Goal: Check status

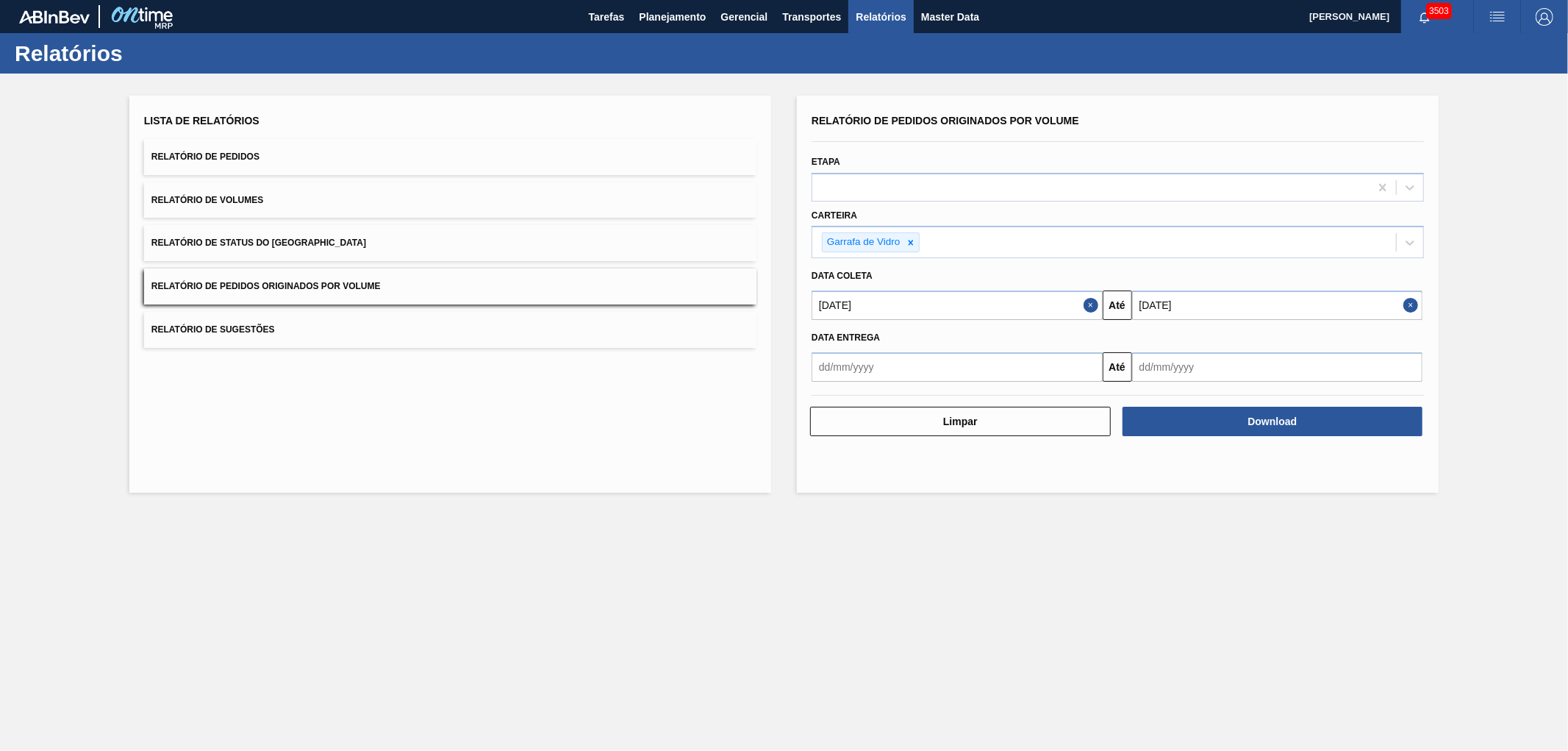
click at [1215, 422] on button "Download" at bounding box center [1273, 422] width 301 height 30
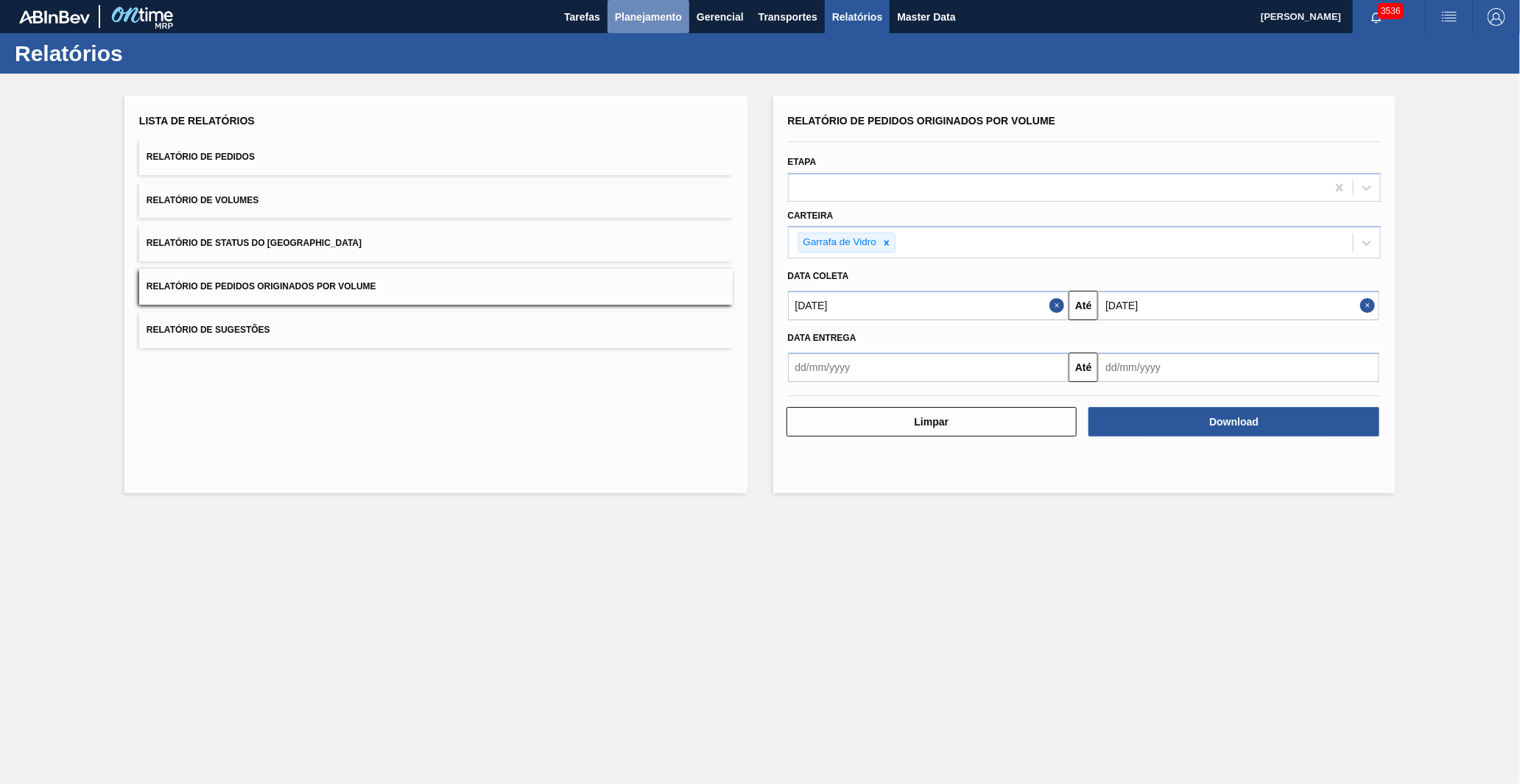
click at [639, 17] on span "Planejamento" at bounding box center [648, 16] width 67 height 17
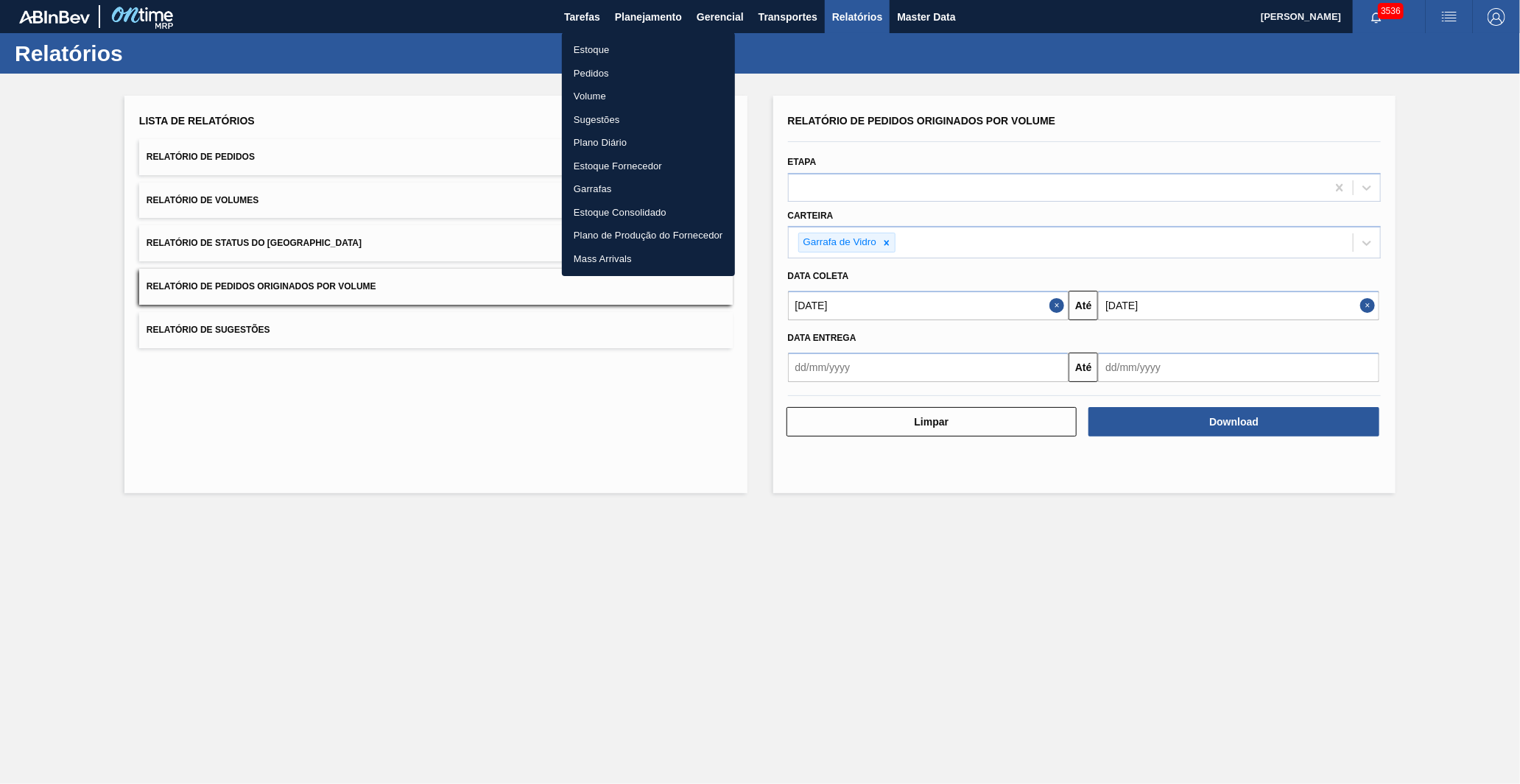
click at [608, 67] on li "Pedidos" at bounding box center [648, 73] width 173 height 24
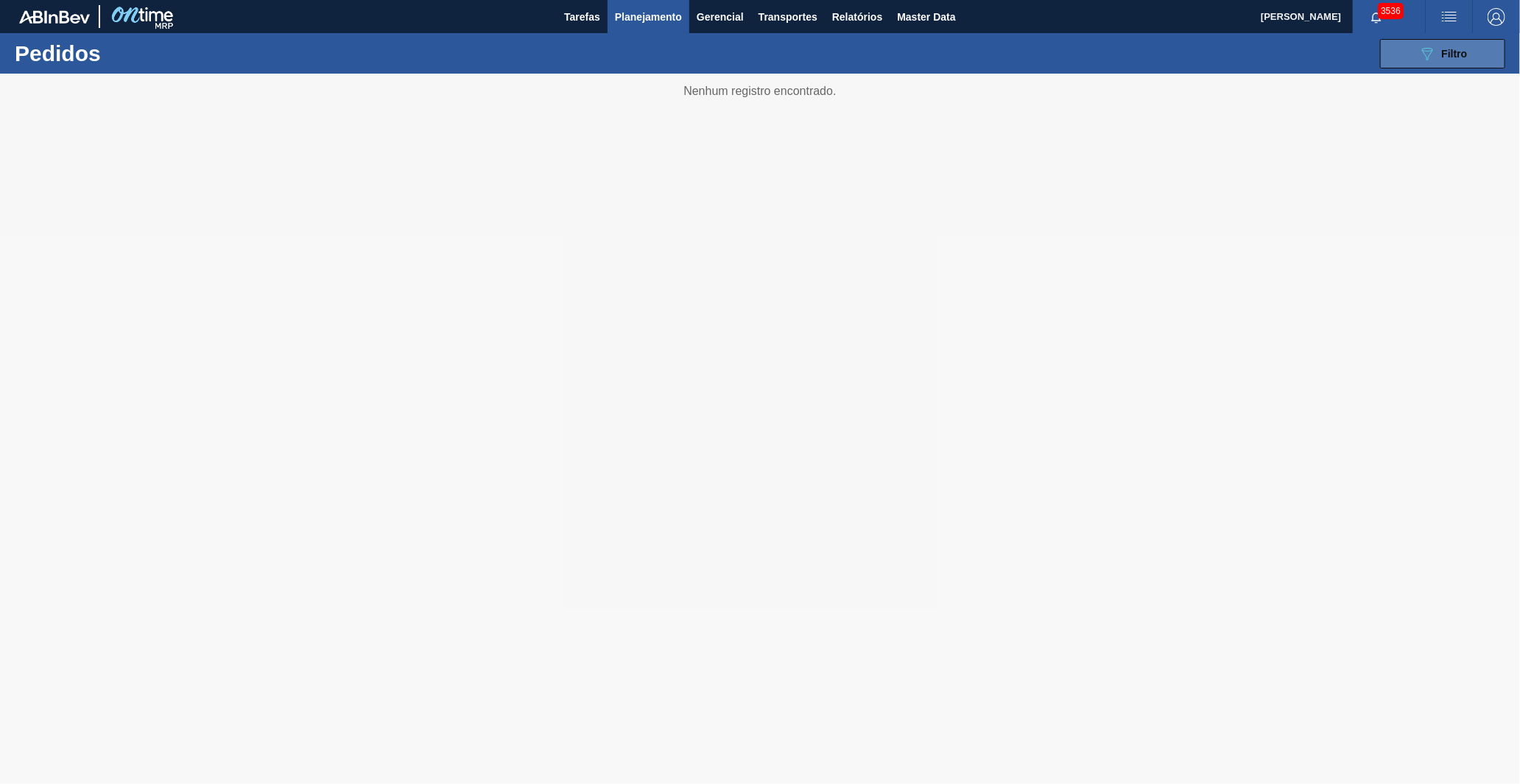
click at [1402, 39] on button "089F7B8B-B2A5-4AFE-B5C0-19BA573D28AC Filtro" at bounding box center [1443, 53] width 125 height 30
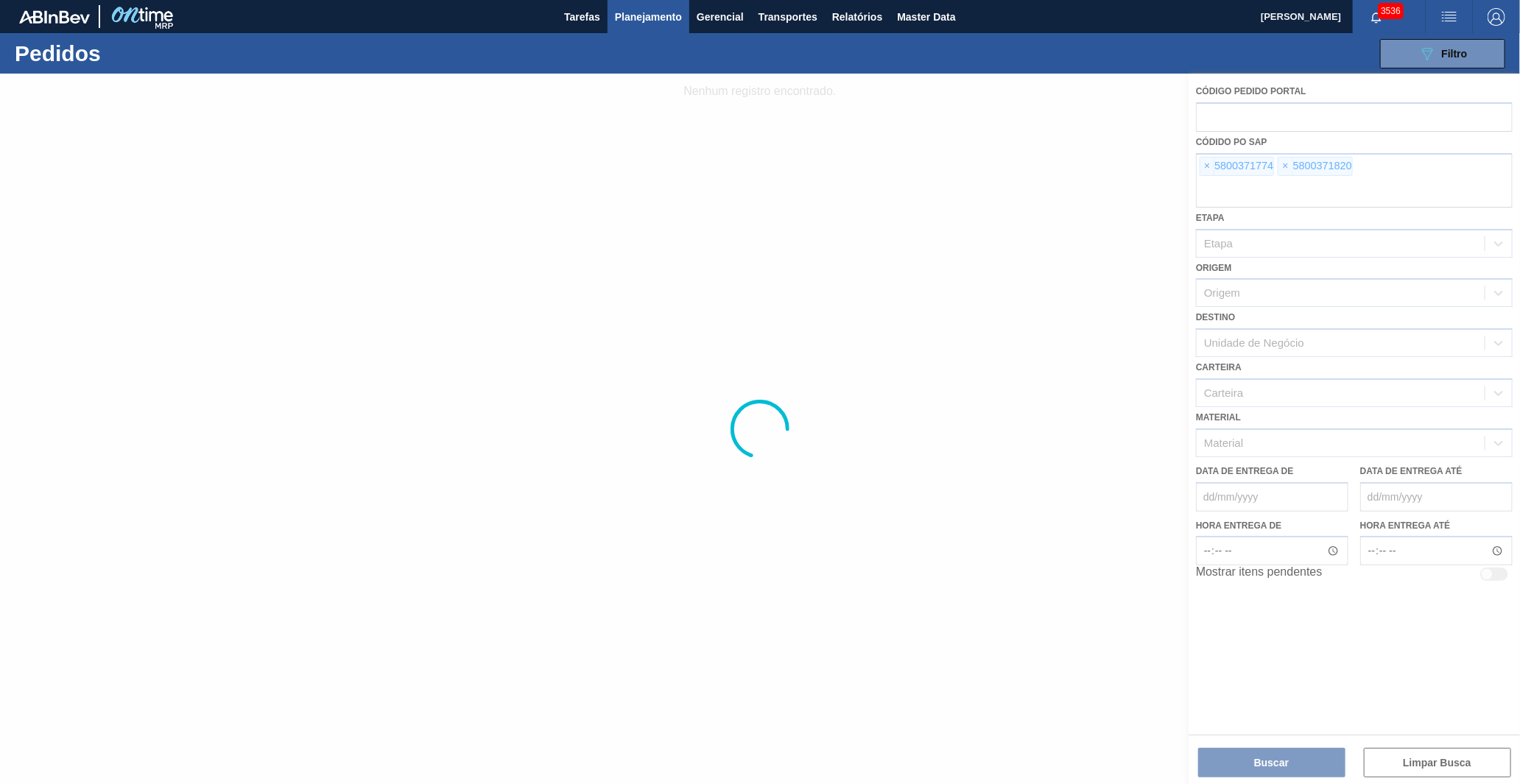
click at [1205, 169] on div at bounding box center [760, 428] width 1520 height 710
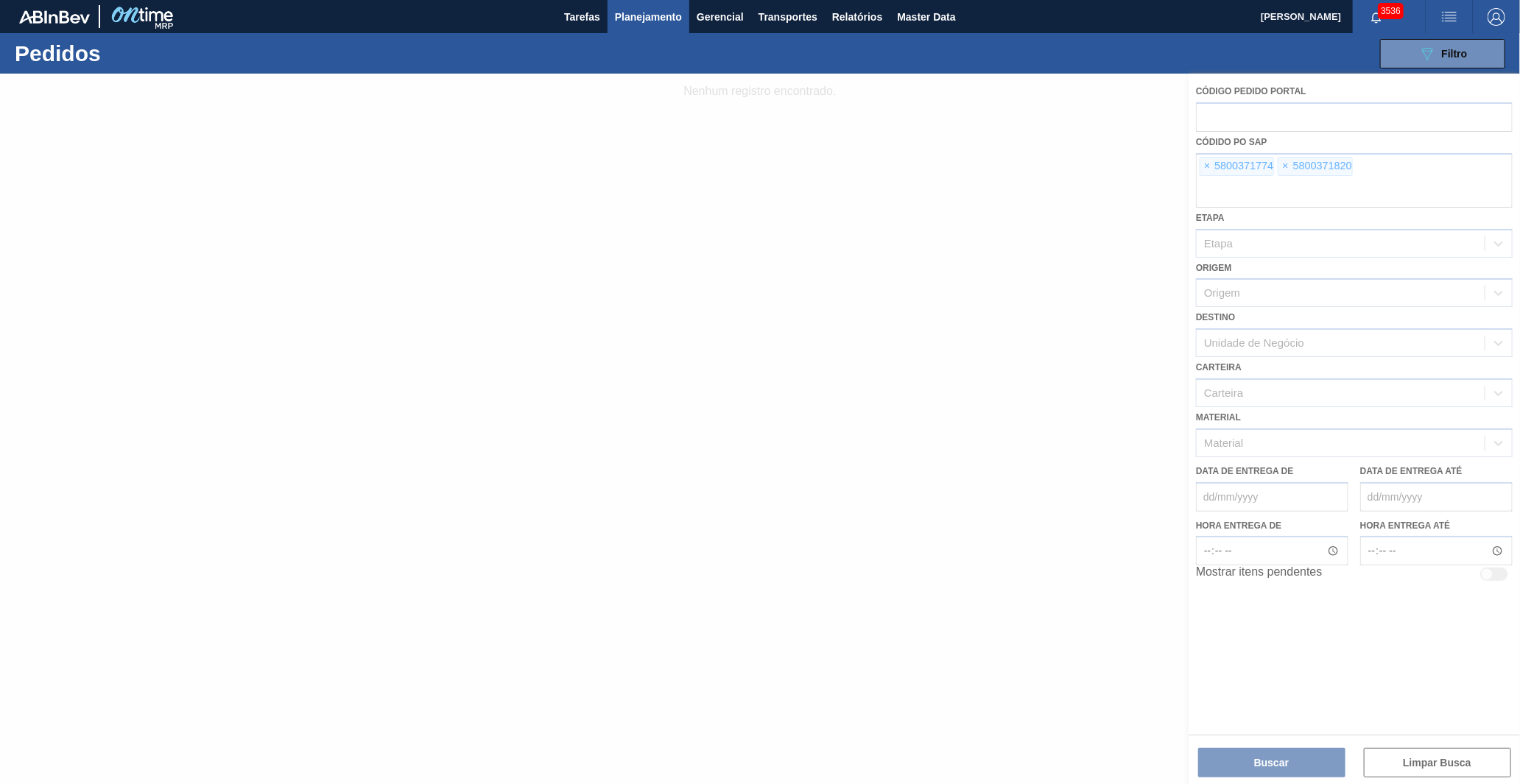
click at [1205, 169] on div at bounding box center [760, 428] width 1520 height 710
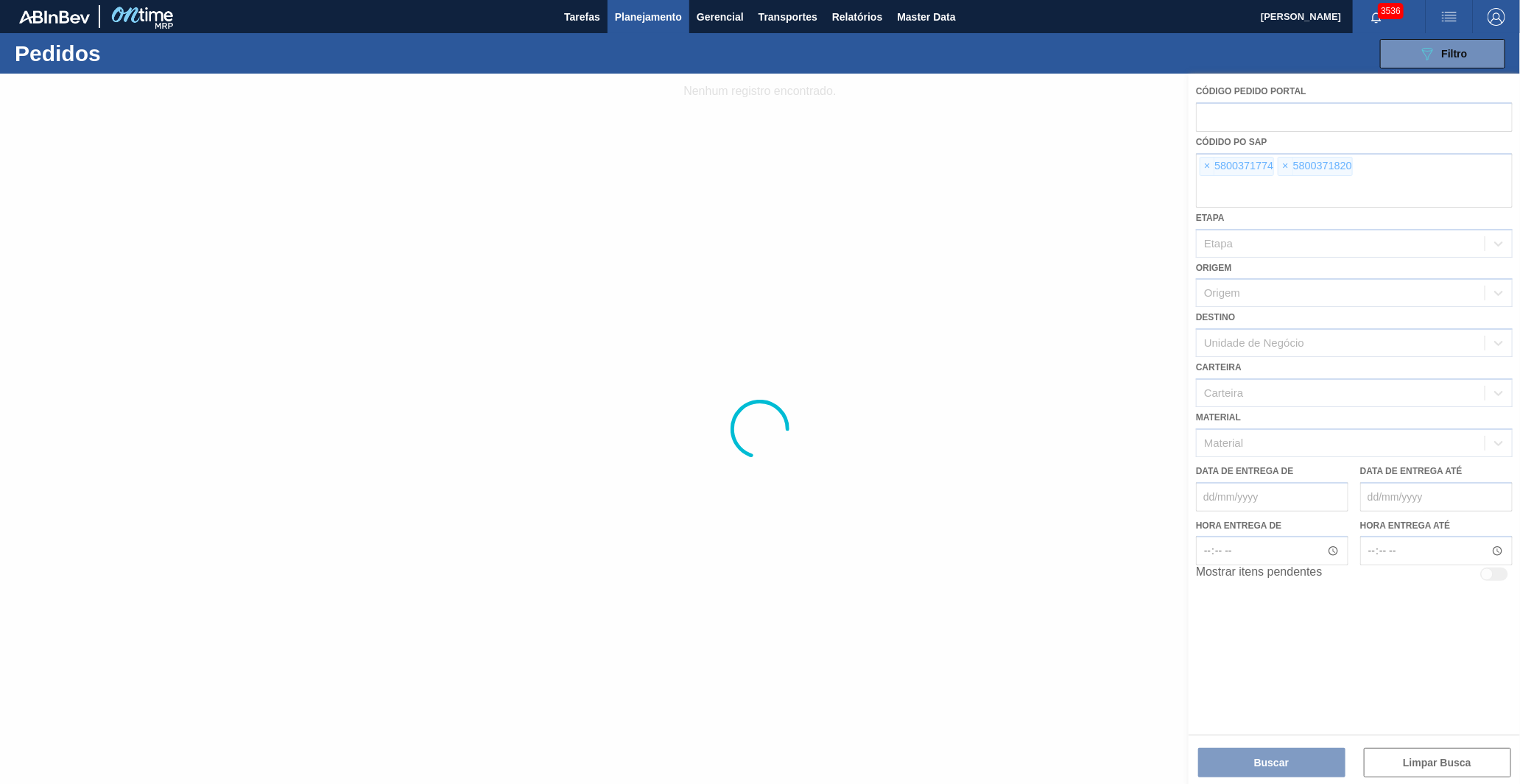
click at [1205, 169] on div at bounding box center [760, 428] width 1520 height 710
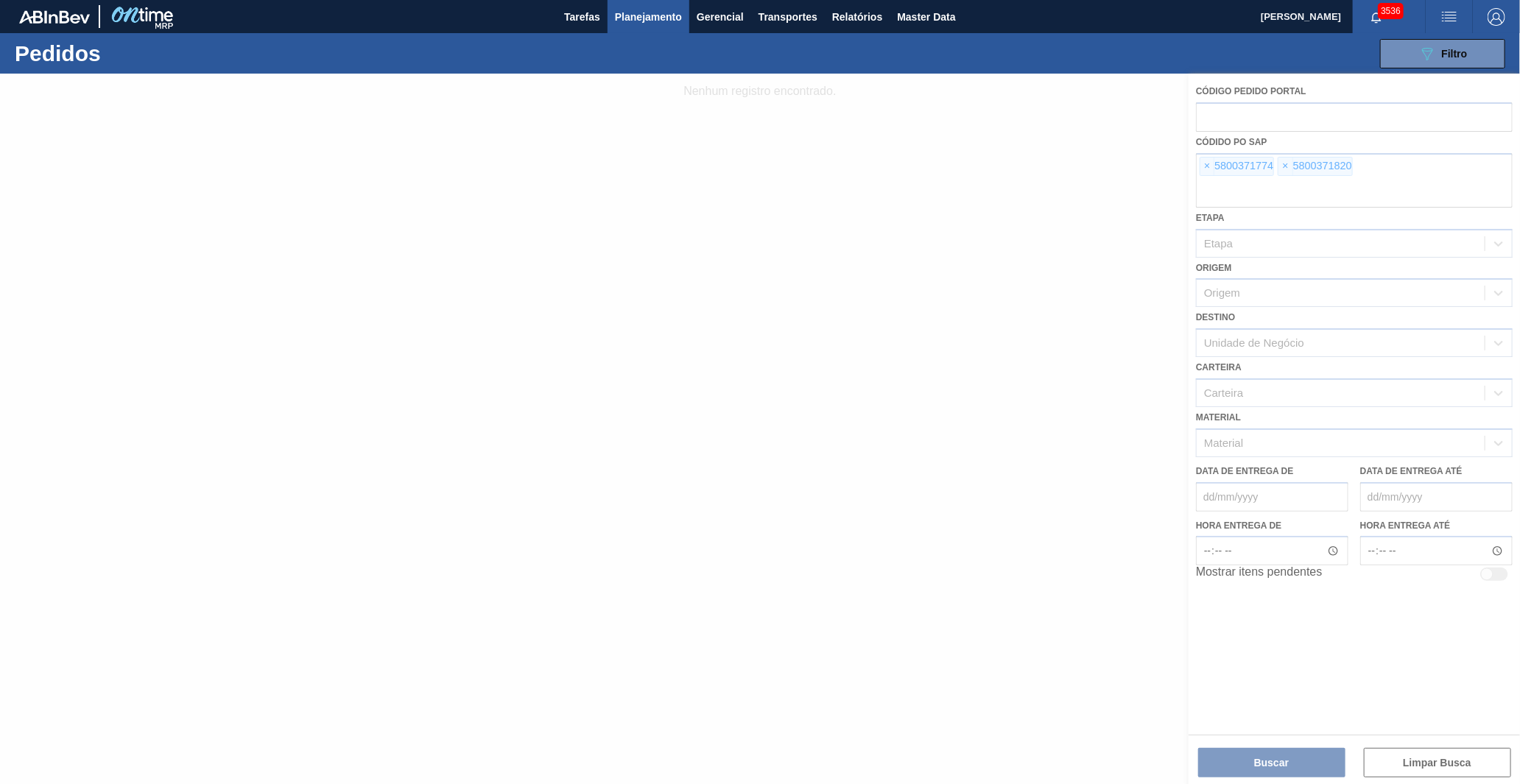
click at [1205, 169] on div at bounding box center [760, 428] width 1520 height 710
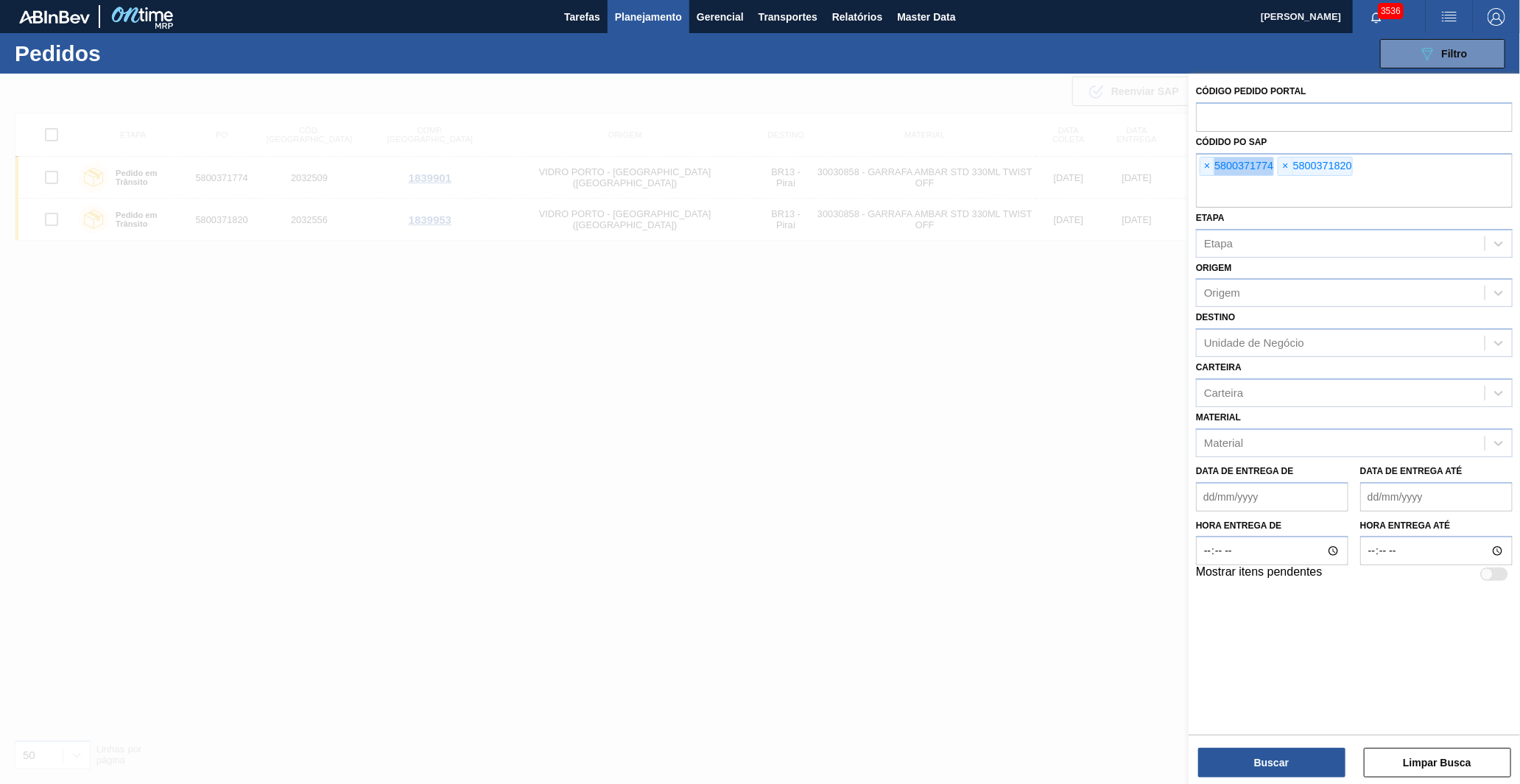
click at [1205, 169] on span "×" at bounding box center [1206, 165] width 14 height 17
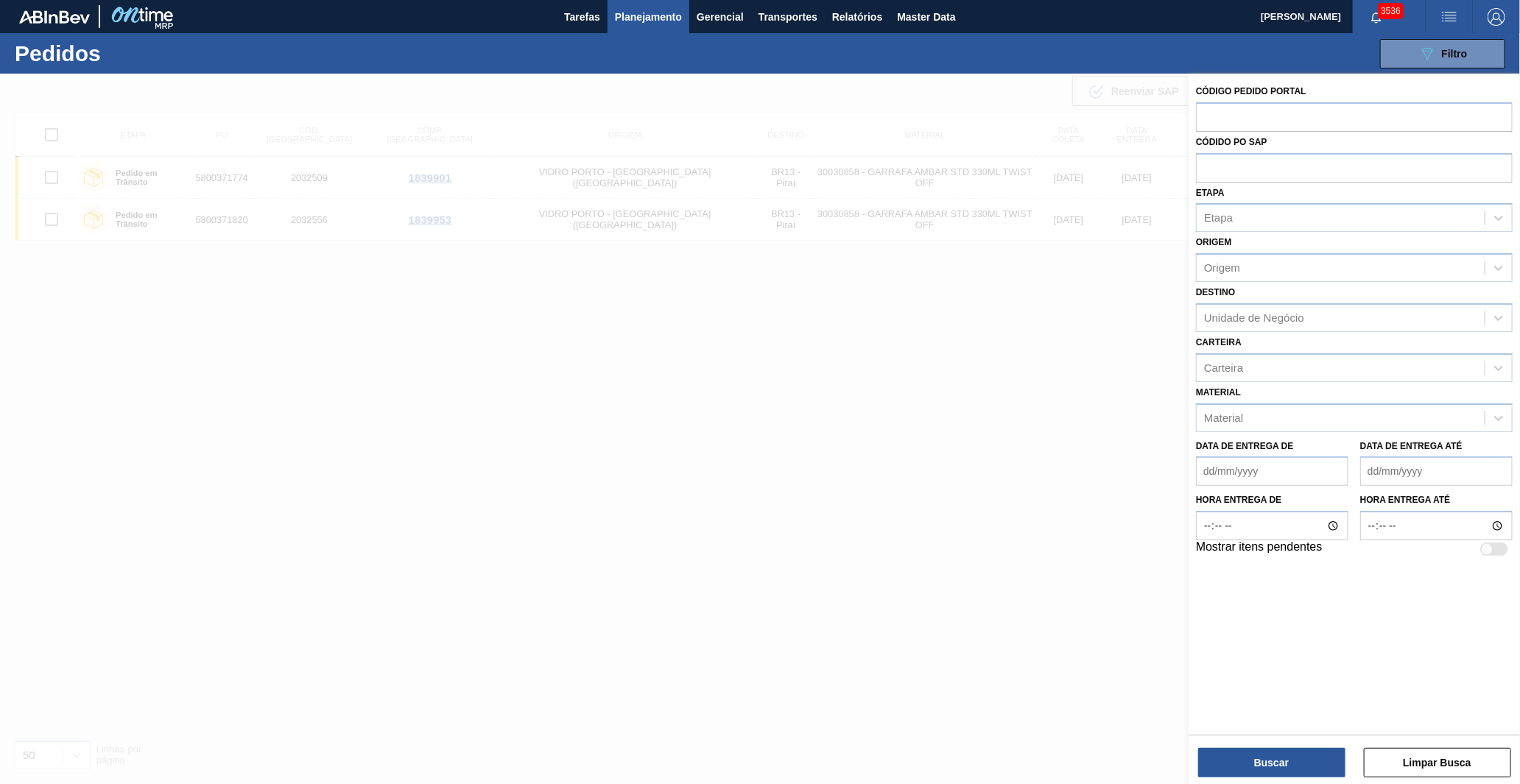
click at [1205, 169] on input "text" at bounding box center [1354, 167] width 317 height 28
paste input "text"
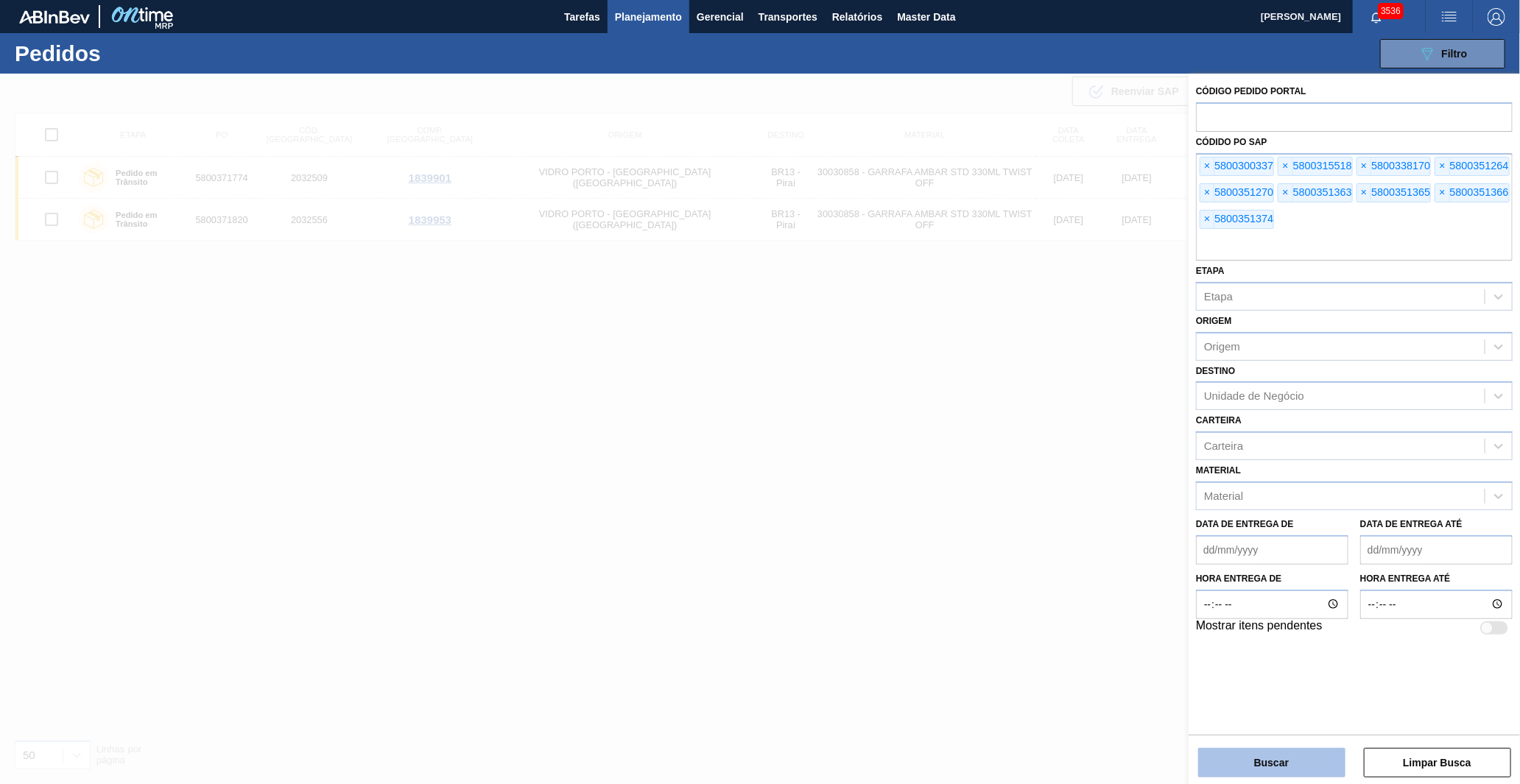
click at [1250, 751] on button "Buscar" at bounding box center [1271, 763] width 147 height 30
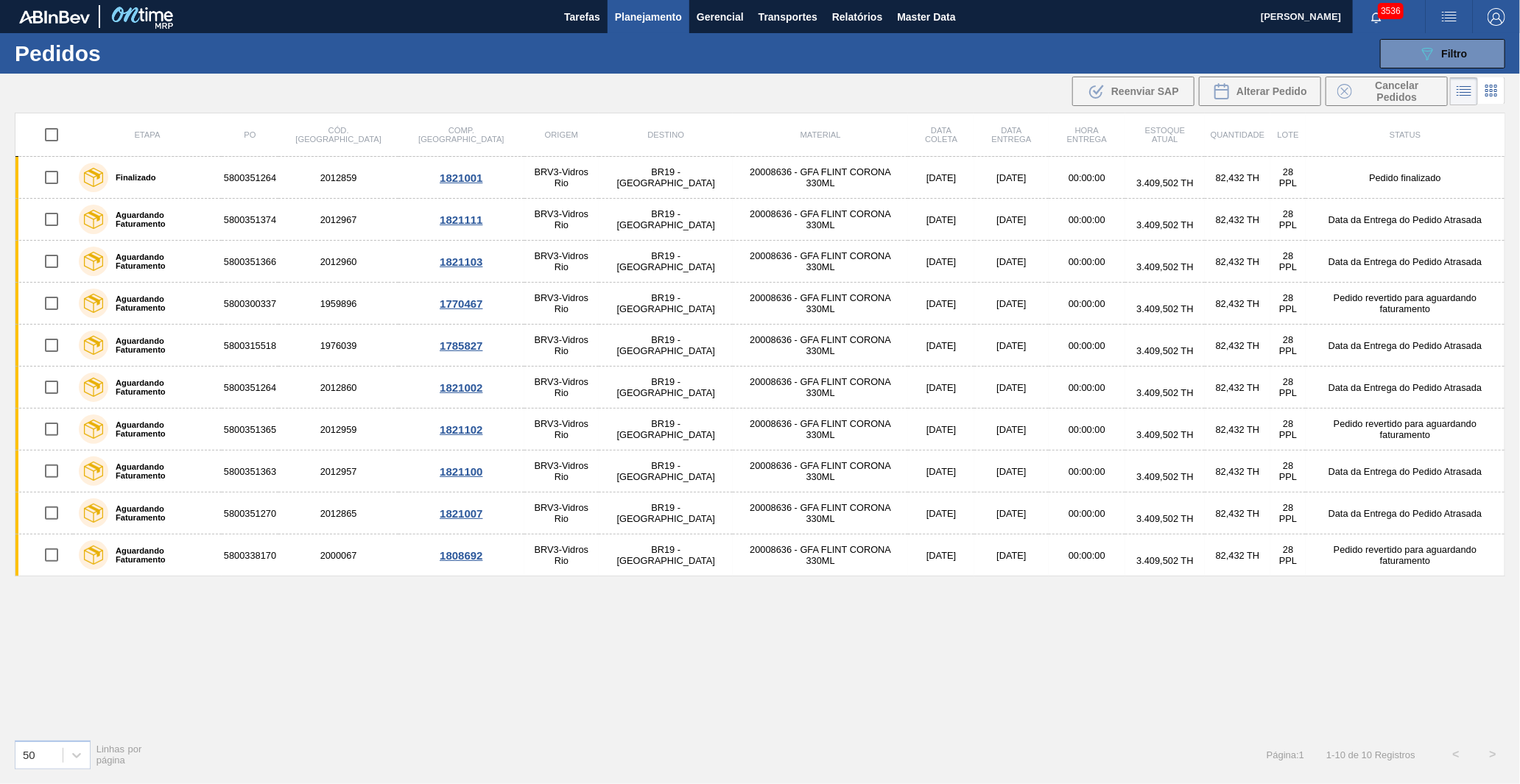
click at [376, 646] on div "Etapa PO Cód. Pedido Comp. Carga Origem Destino Material Data coleta Data entre…" at bounding box center [760, 420] width 1490 height 615
